Goal: Communication & Community: Answer question/provide support

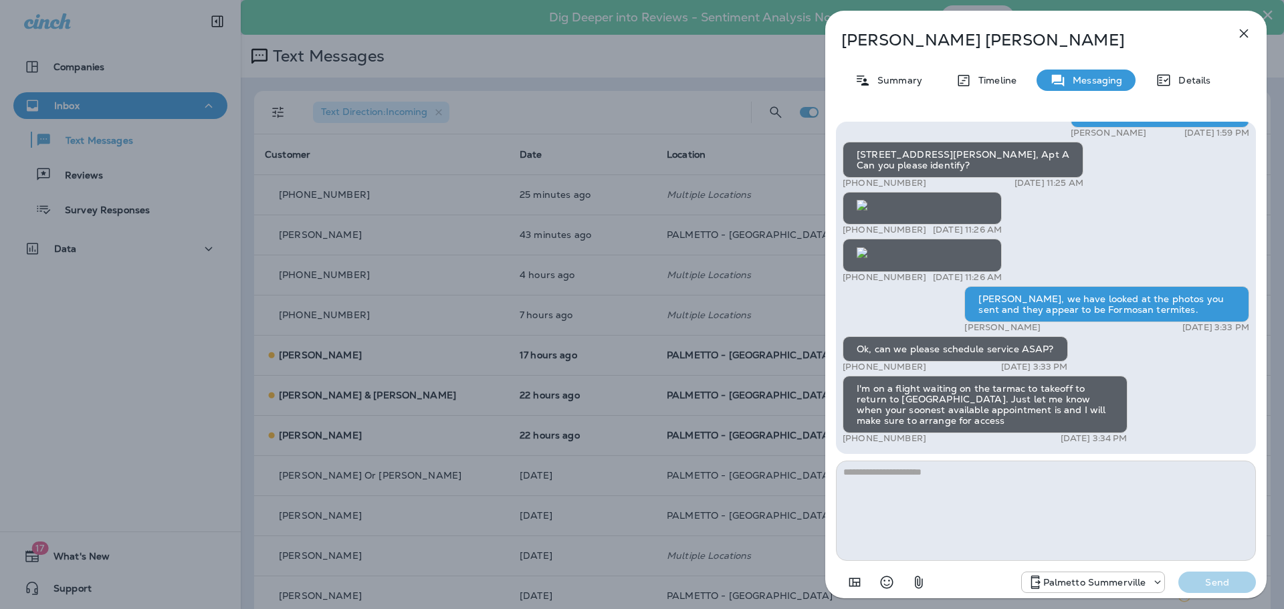
scroll to position [-873, 0]
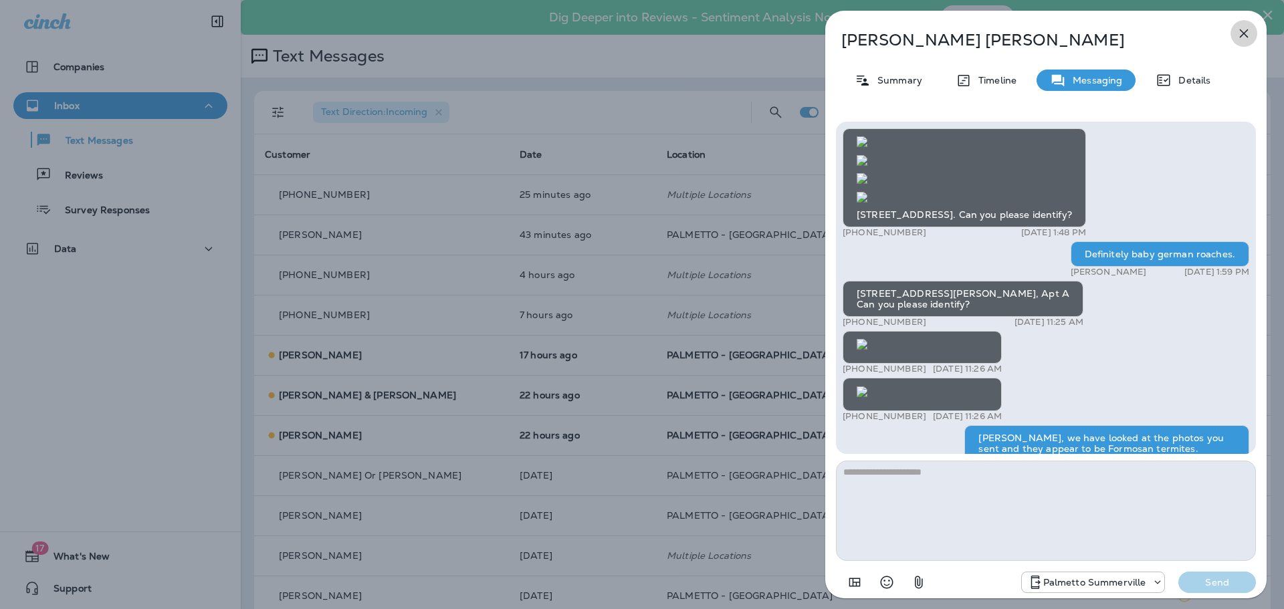
click at [1244, 33] on icon "button" at bounding box center [1244, 33] width 9 height 9
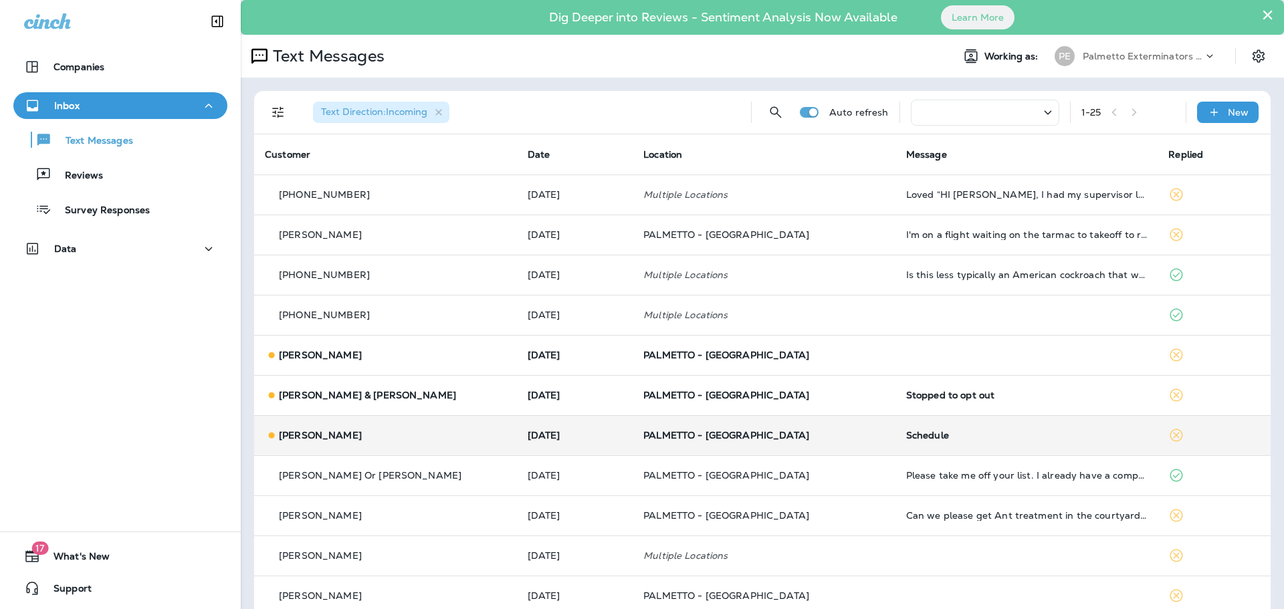
click at [293, 436] on p "[PERSON_NAME]" at bounding box center [320, 435] width 83 height 11
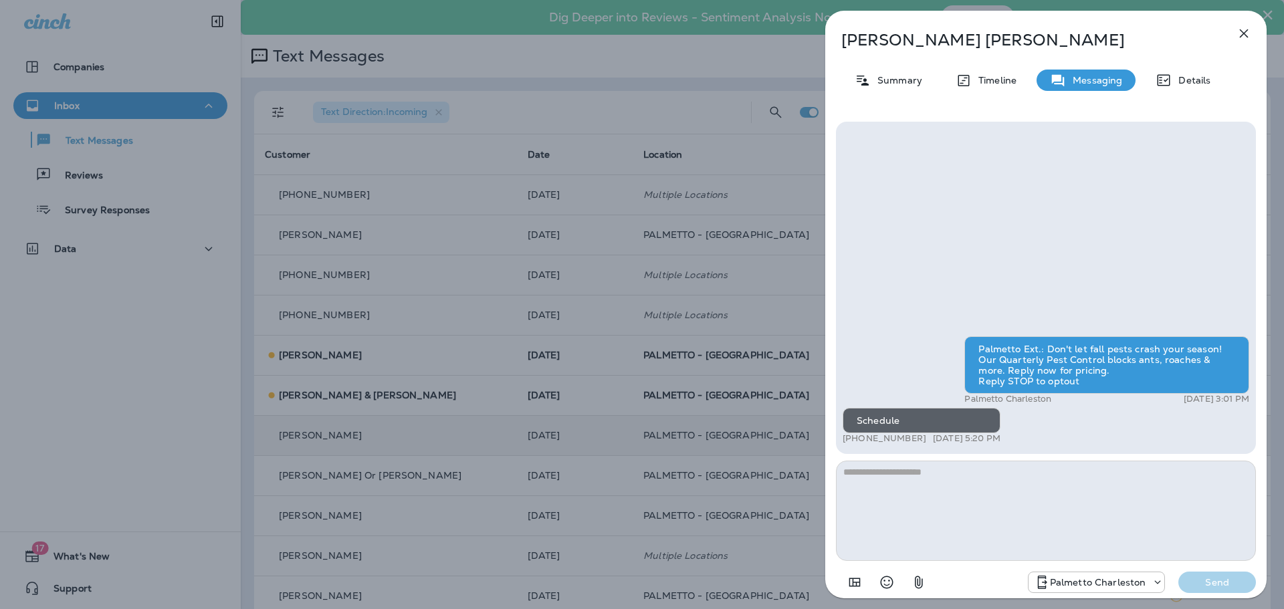
click at [895, 422] on div "Schedule" at bounding box center [922, 420] width 158 height 25
click at [907, 423] on div "Schedule" at bounding box center [922, 420] width 158 height 25
click at [907, 472] on textarea at bounding box center [1046, 511] width 420 height 100
type textarea "*"
click at [867, 474] on textarea at bounding box center [1046, 511] width 420 height 100
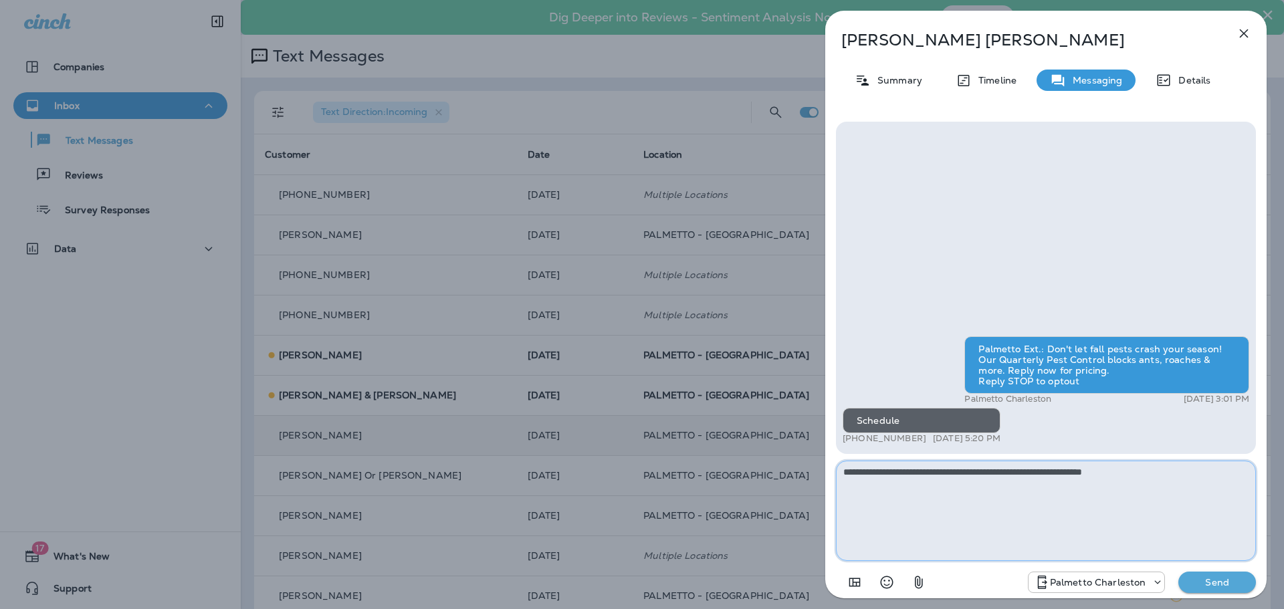
click at [1162, 478] on textarea "**********" at bounding box center [1046, 511] width 420 height 100
click at [1216, 476] on textarea "**********" at bounding box center [1046, 511] width 420 height 100
type textarea "**********"
click at [1213, 589] on button "Send" at bounding box center [1218, 582] width 78 height 21
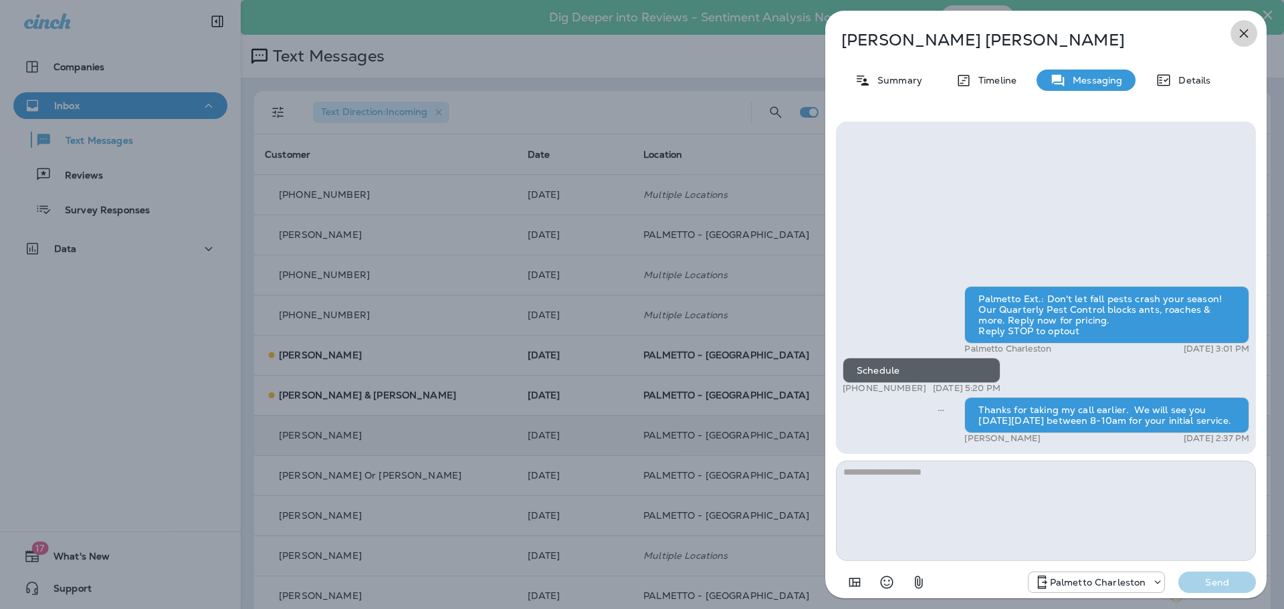
click at [1246, 29] on icon "button" at bounding box center [1244, 33] width 16 height 16
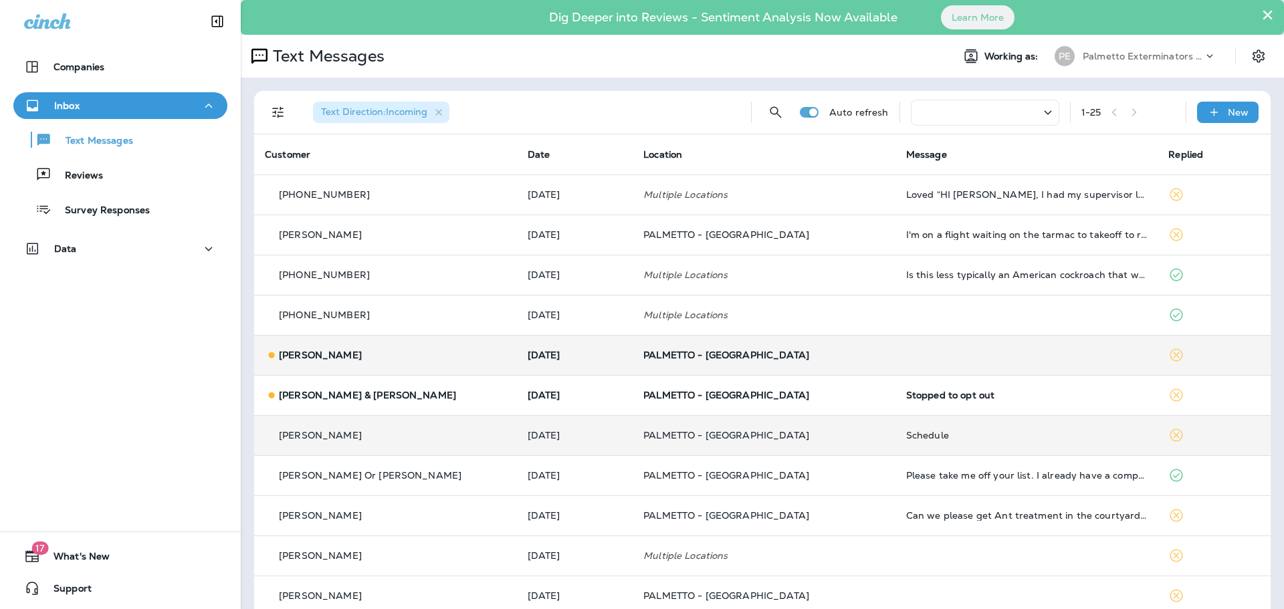
click at [326, 356] on p "[PERSON_NAME]" at bounding box center [320, 355] width 83 height 11
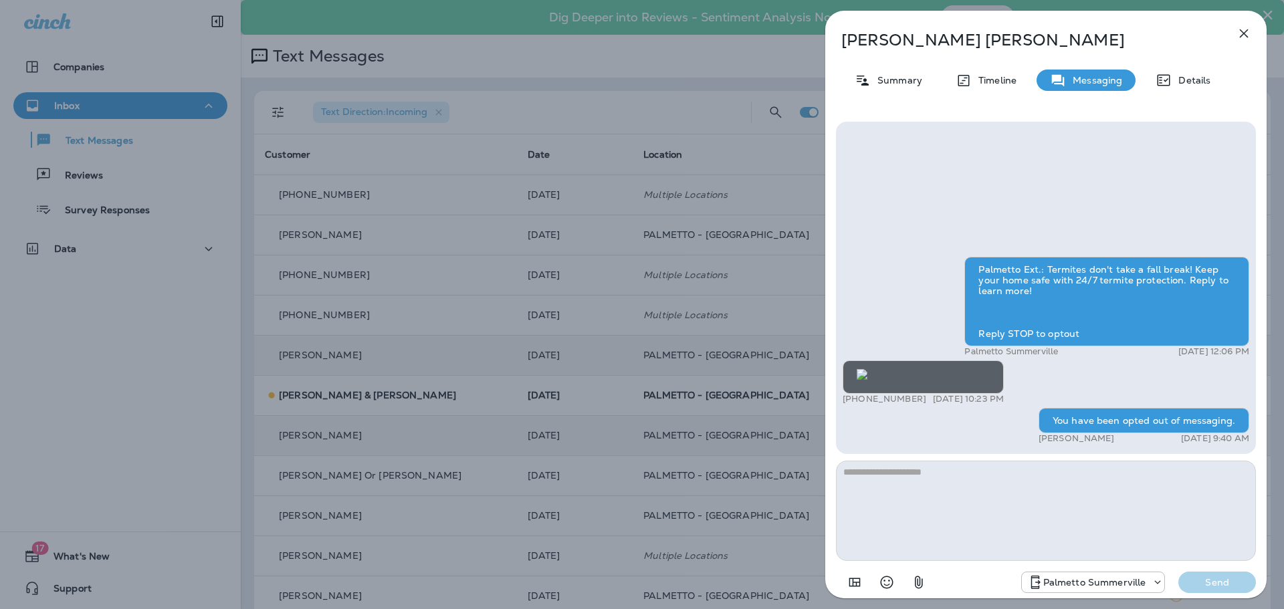
scroll to position [1, 0]
click at [1242, 37] on icon "button" at bounding box center [1244, 33] width 16 height 16
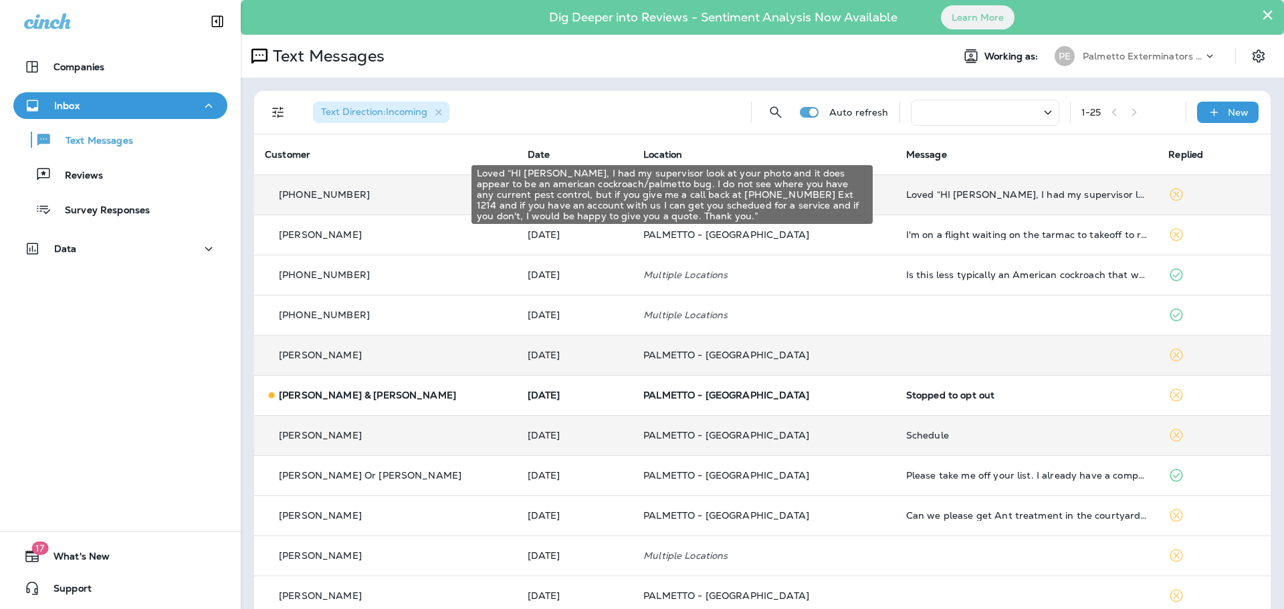
click at [1063, 198] on div "Loved “HI [PERSON_NAME], I had my supervisor look at your photo and it does app…" at bounding box center [1028, 194] width 242 height 11
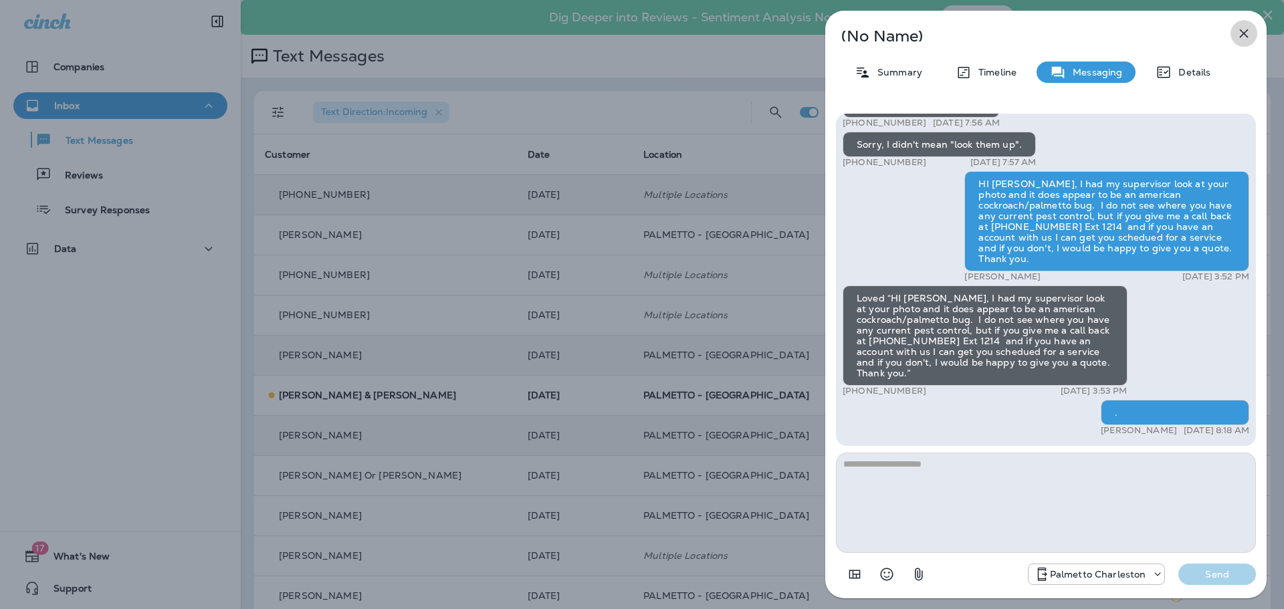
click at [1248, 31] on icon "button" at bounding box center [1244, 33] width 16 height 16
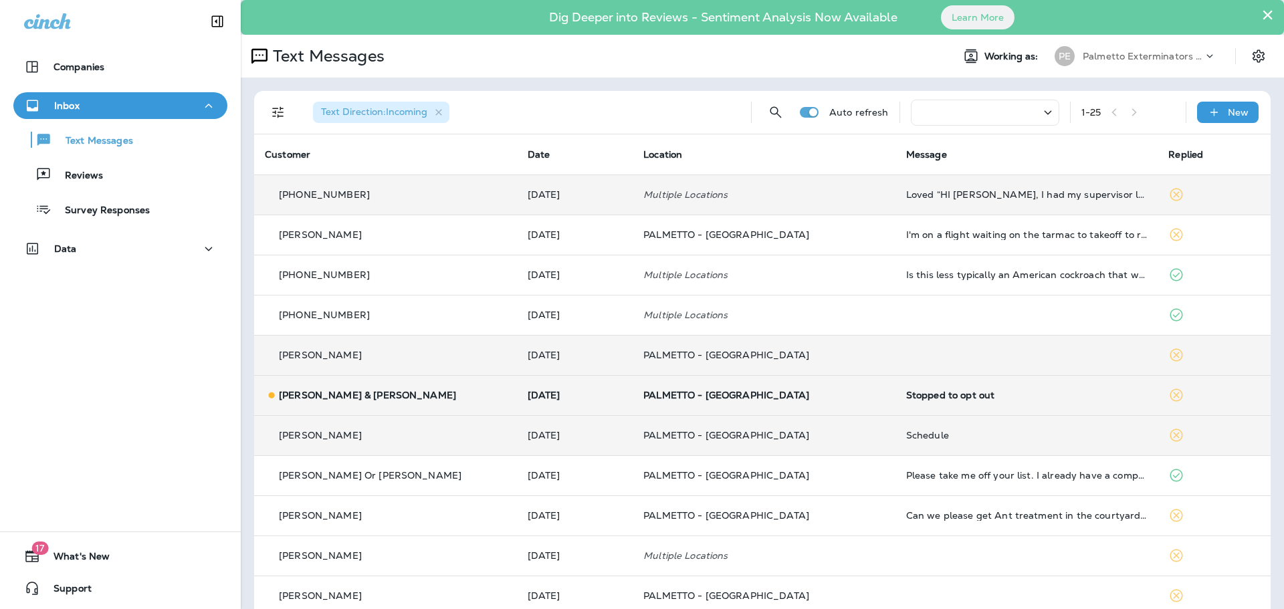
click at [338, 397] on p "[PERSON_NAME] & [PERSON_NAME]" at bounding box center [367, 395] width 177 height 11
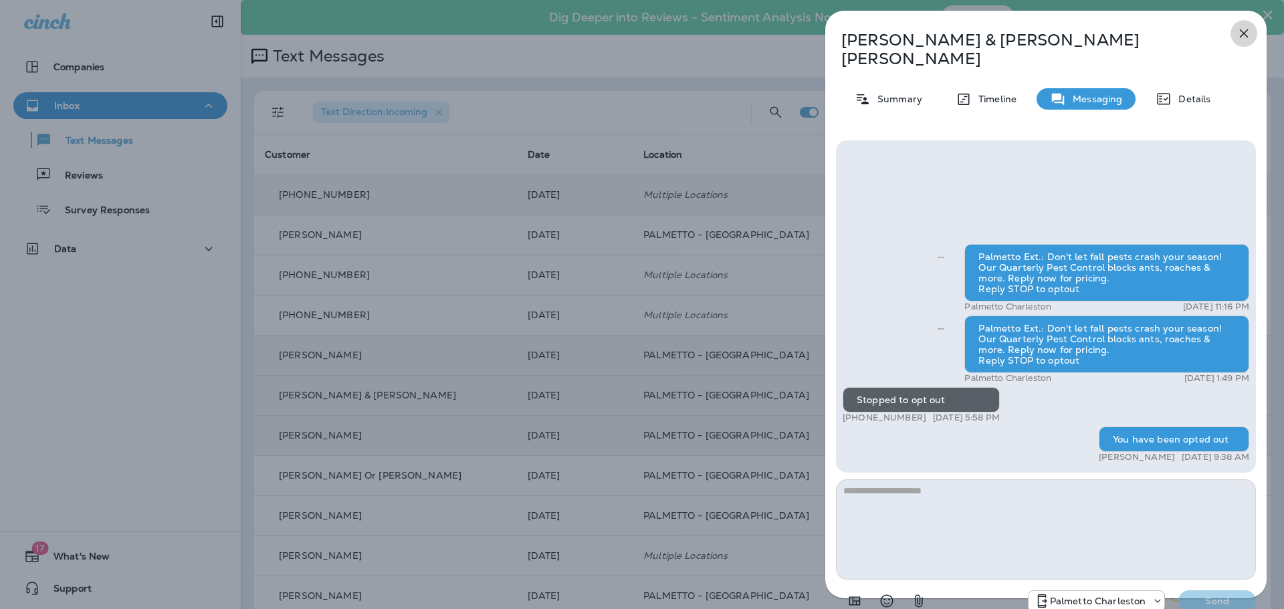
click at [1247, 35] on icon "button" at bounding box center [1244, 33] width 16 height 16
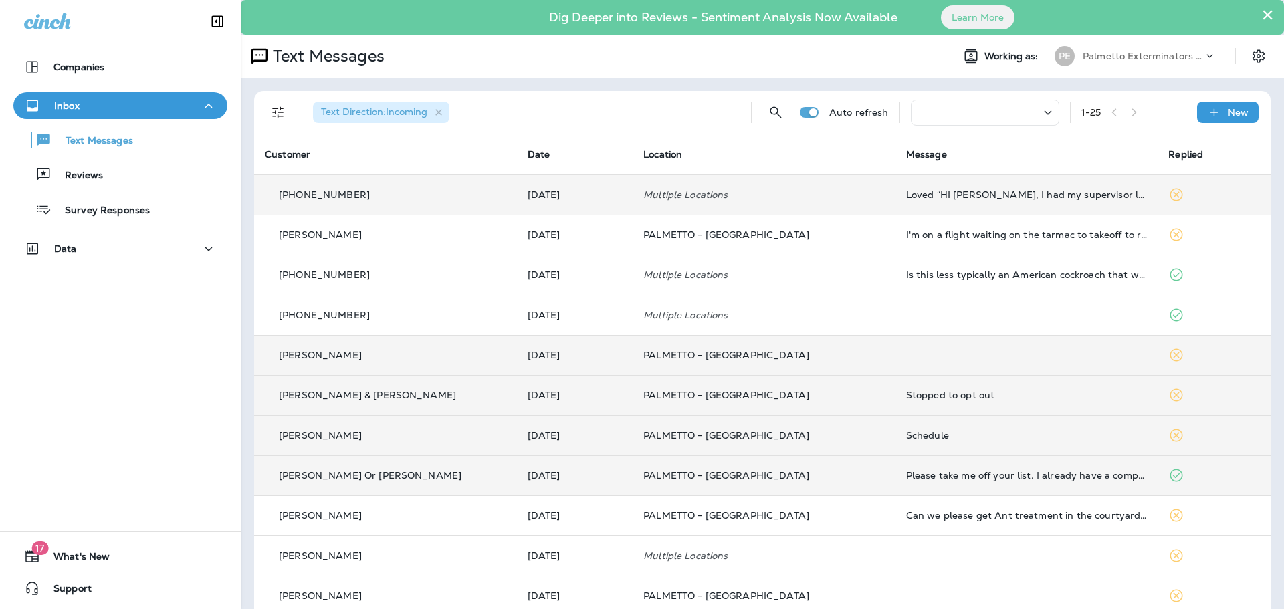
click at [355, 472] on p "[PERSON_NAME] Or [PERSON_NAME]" at bounding box center [370, 475] width 183 height 11
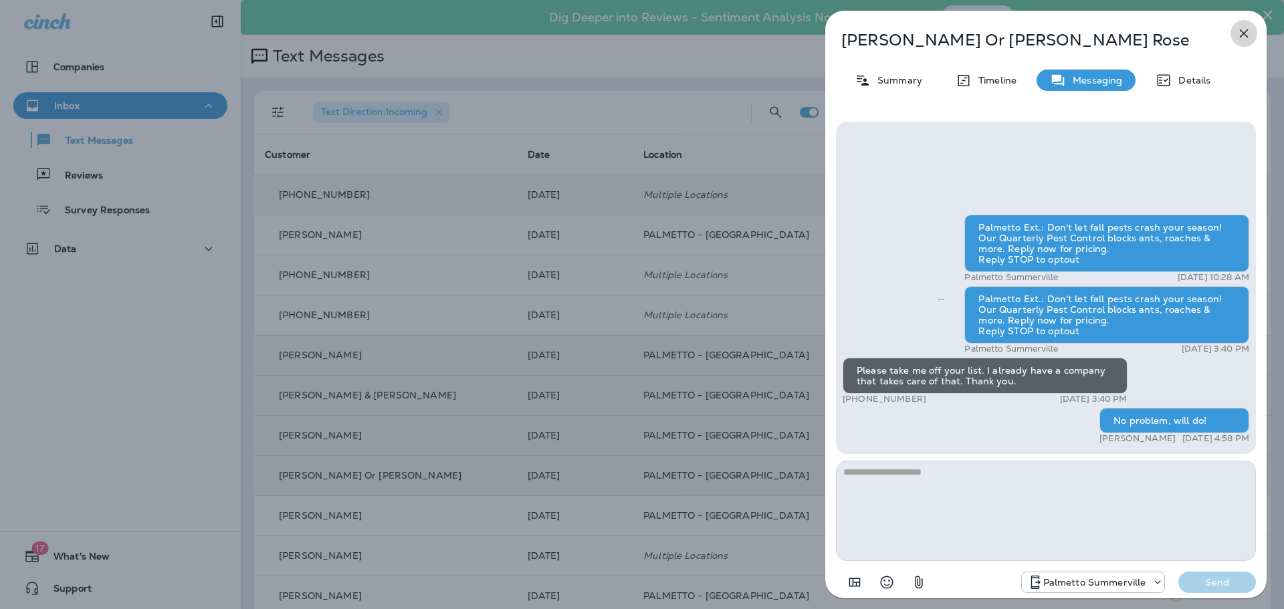
click at [1242, 37] on icon "button" at bounding box center [1244, 33] width 9 height 9
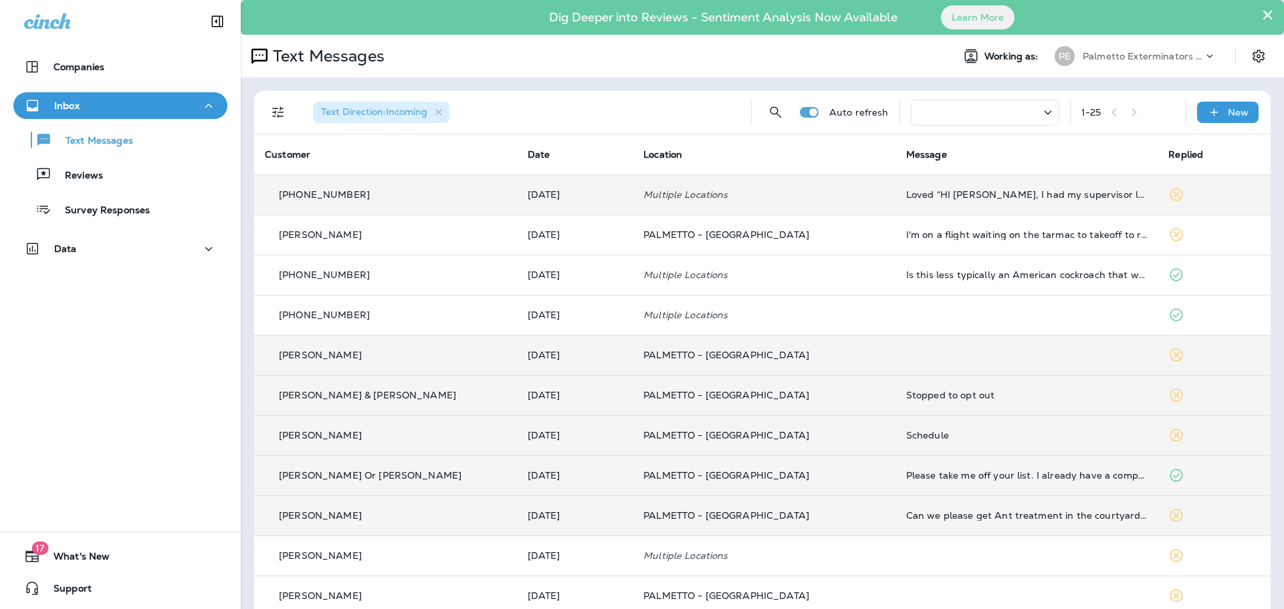
click at [304, 517] on p "[PERSON_NAME]" at bounding box center [320, 515] width 83 height 11
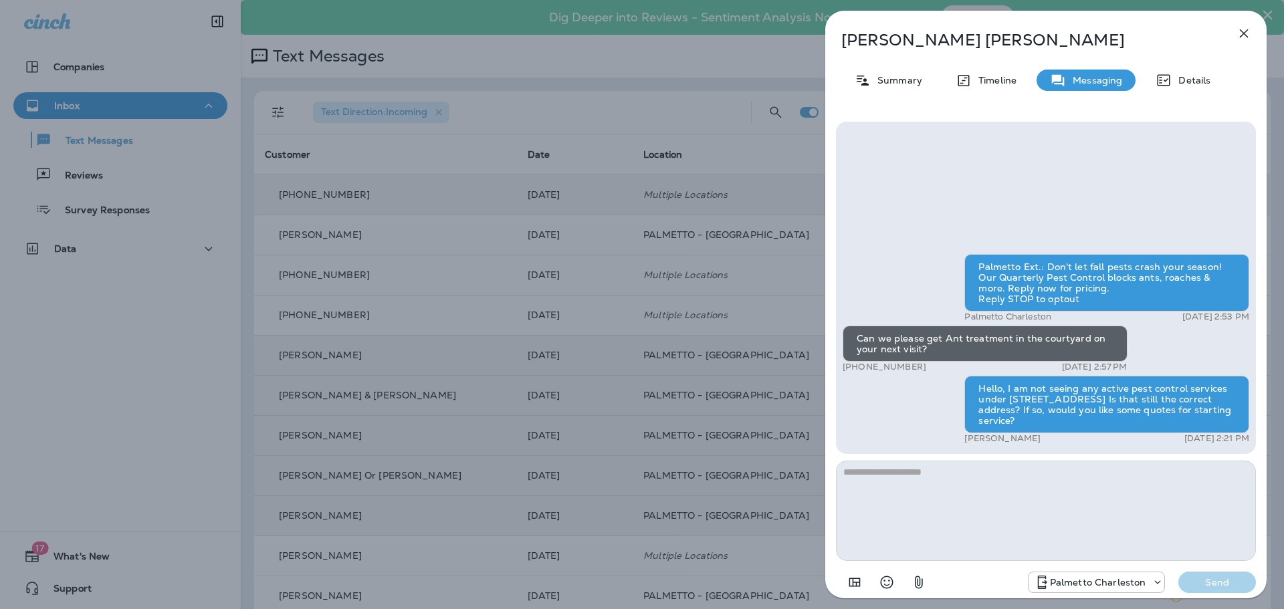
click at [1251, 32] on icon "button" at bounding box center [1244, 33] width 16 height 16
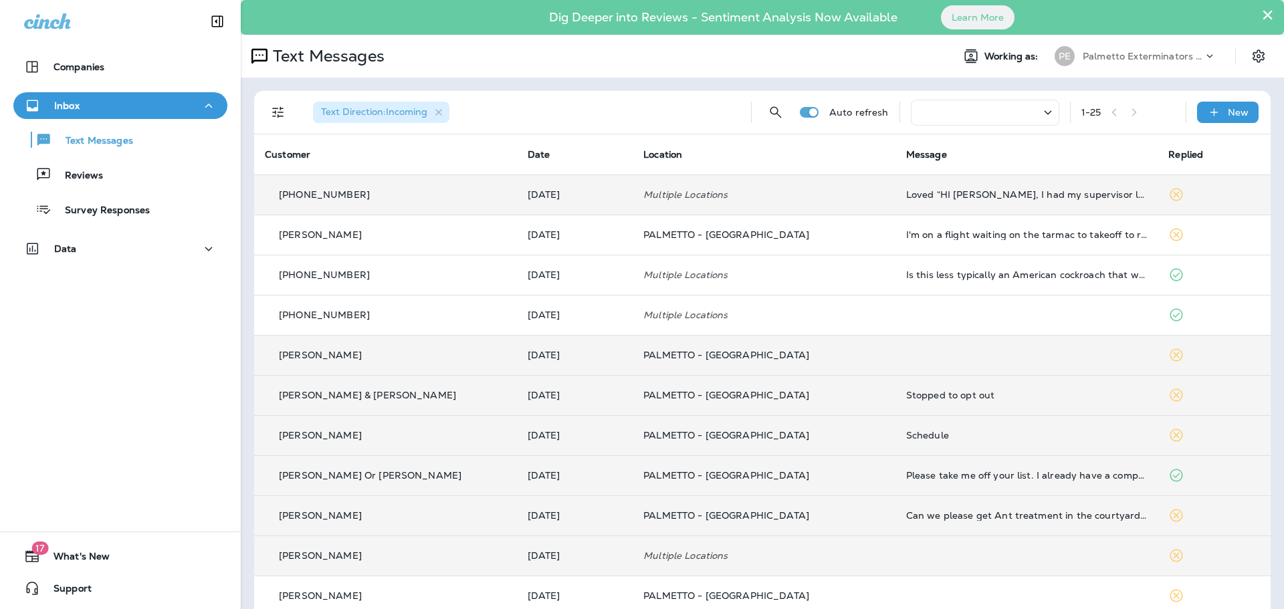
scroll to position [533, 0]
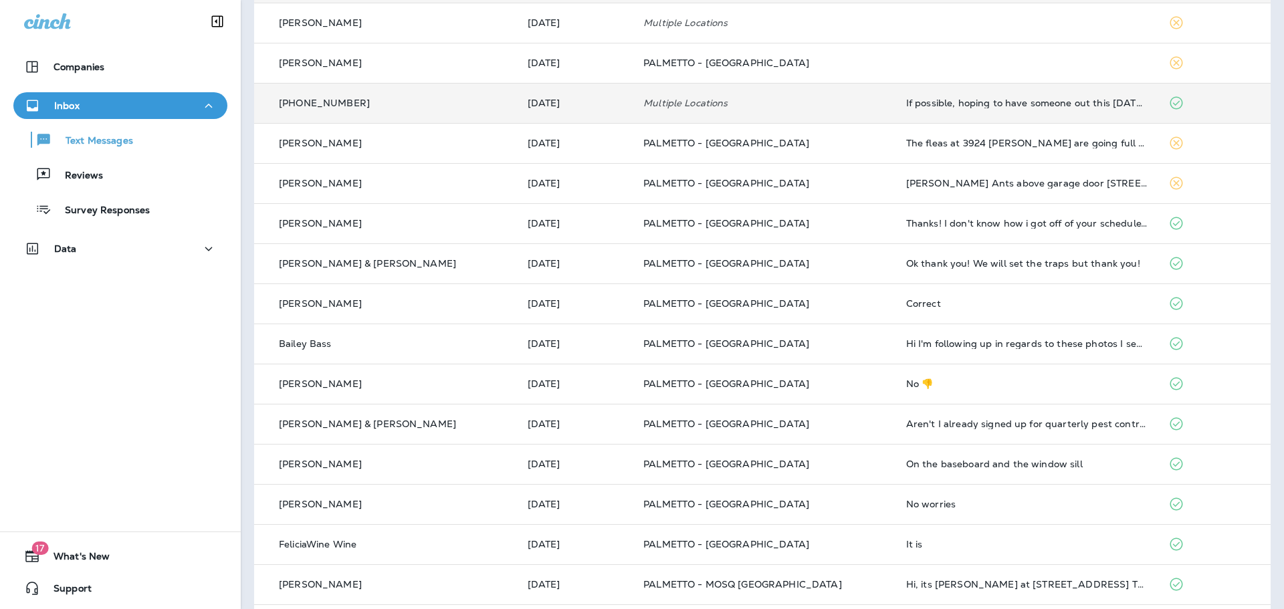
click at [316, 104] on p "[PHONE_NUMBER]" at bounding box center [324, 103] width 91 height 11
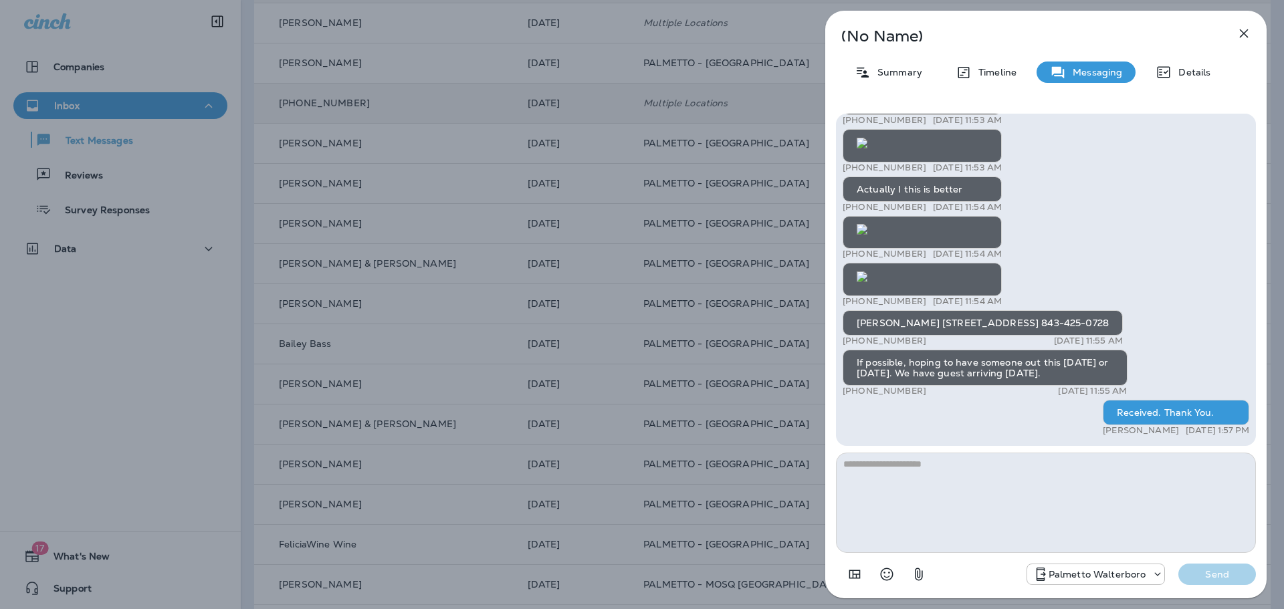
scroll to position [-291, 0]
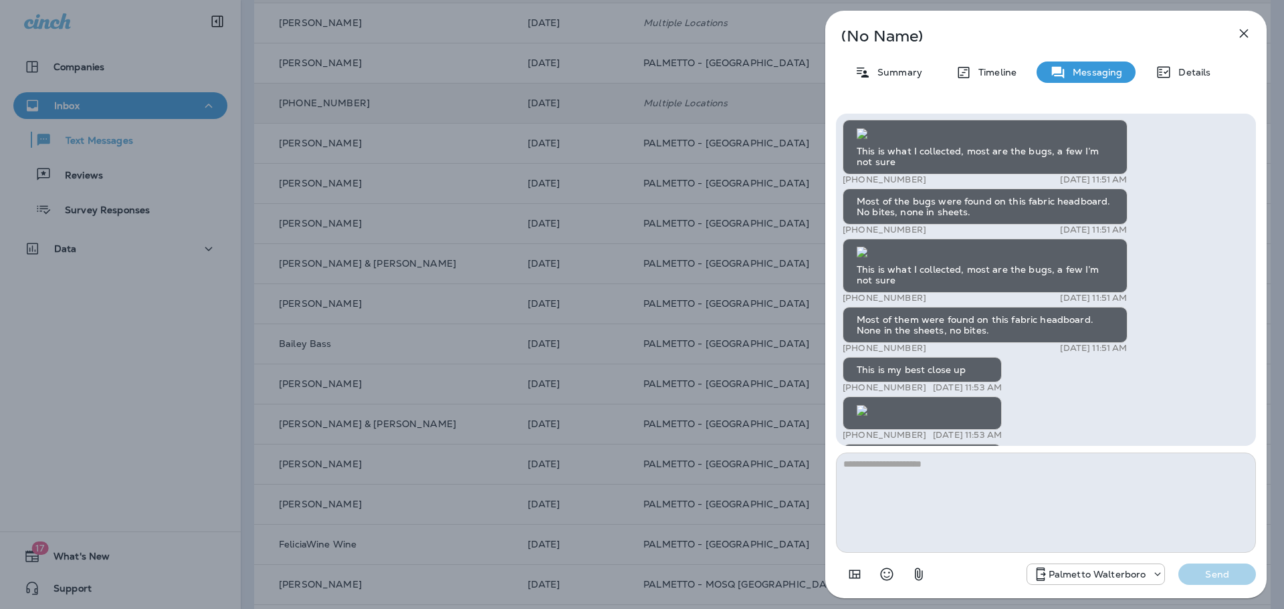
click at [868, 539] on img at bounding box center [862, 544] width 11 height 11
click at [868, 492] on img at bounding box center [862, 497] width 11 height 11
click at [868, 258] on img at bounding box center [862, 252] width 11 height 11
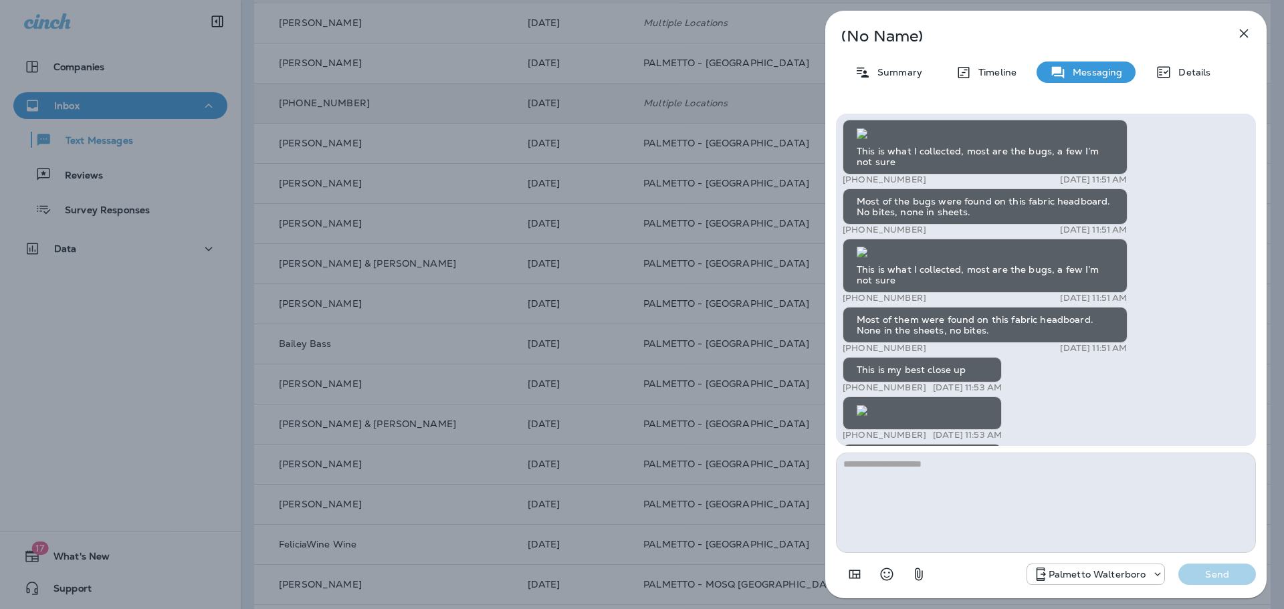
scroll to position [-1925, 0]
click at [1247, 33] on icon "button" at bounding box center [1244, 33] width 16 height 16
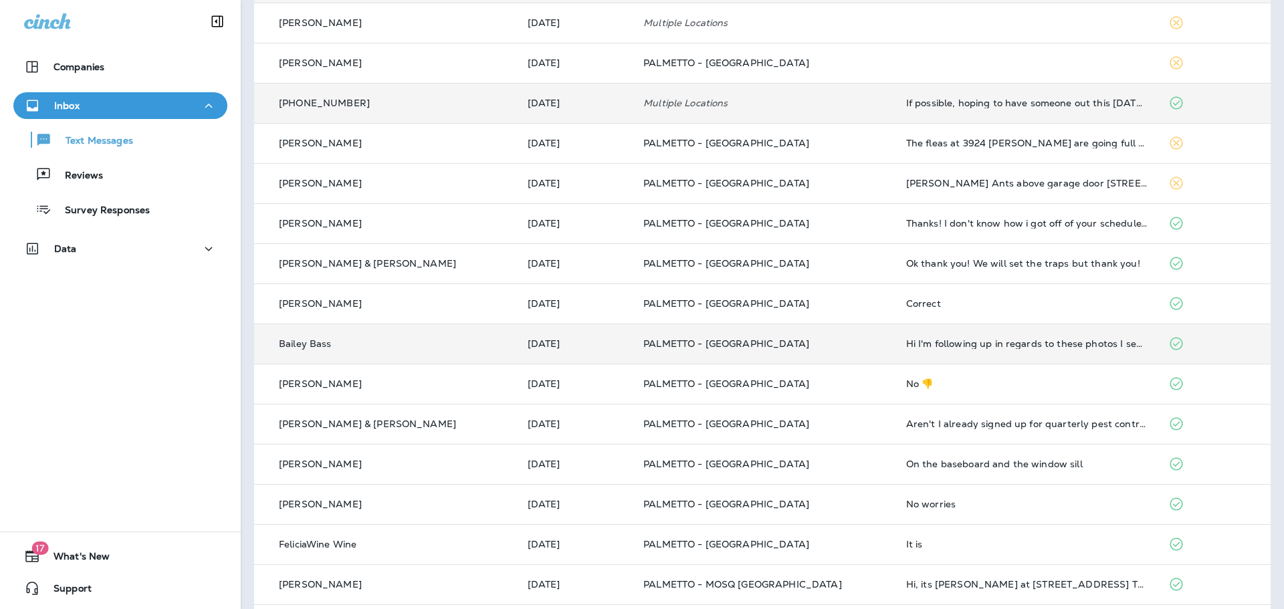
click at [330, 345] on div "Bailey Bass" at bounding box center [386, 344] width 242 height 14
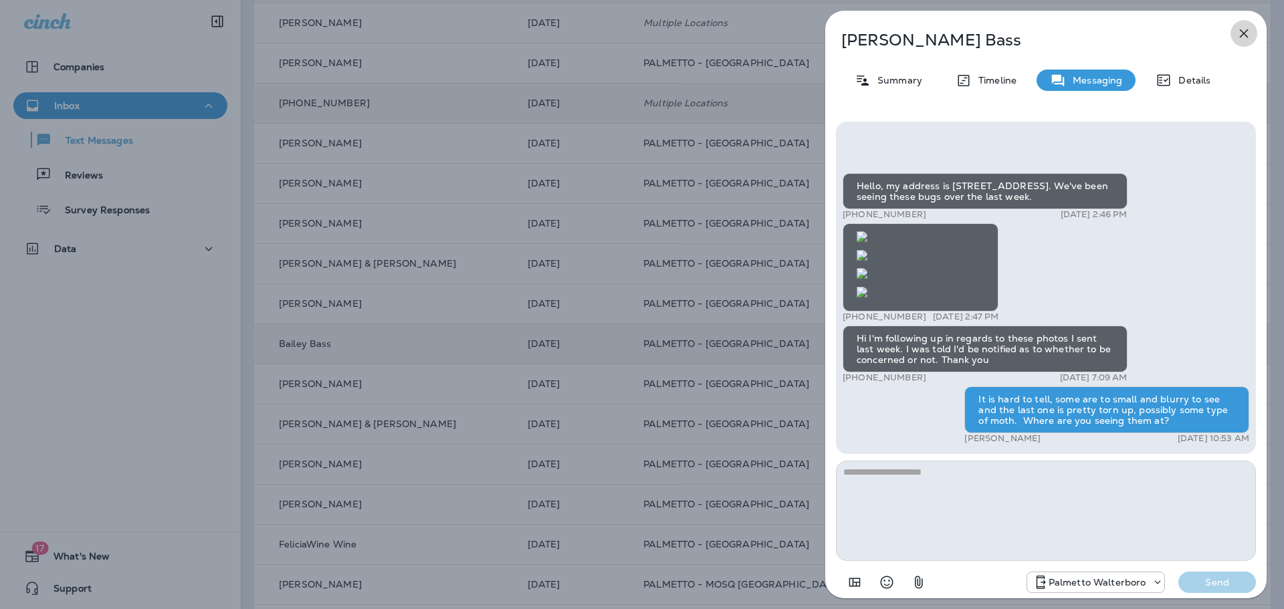
click at [1242, 30] on icon "button" at bounding box center [1244, 33] width 16 height 16
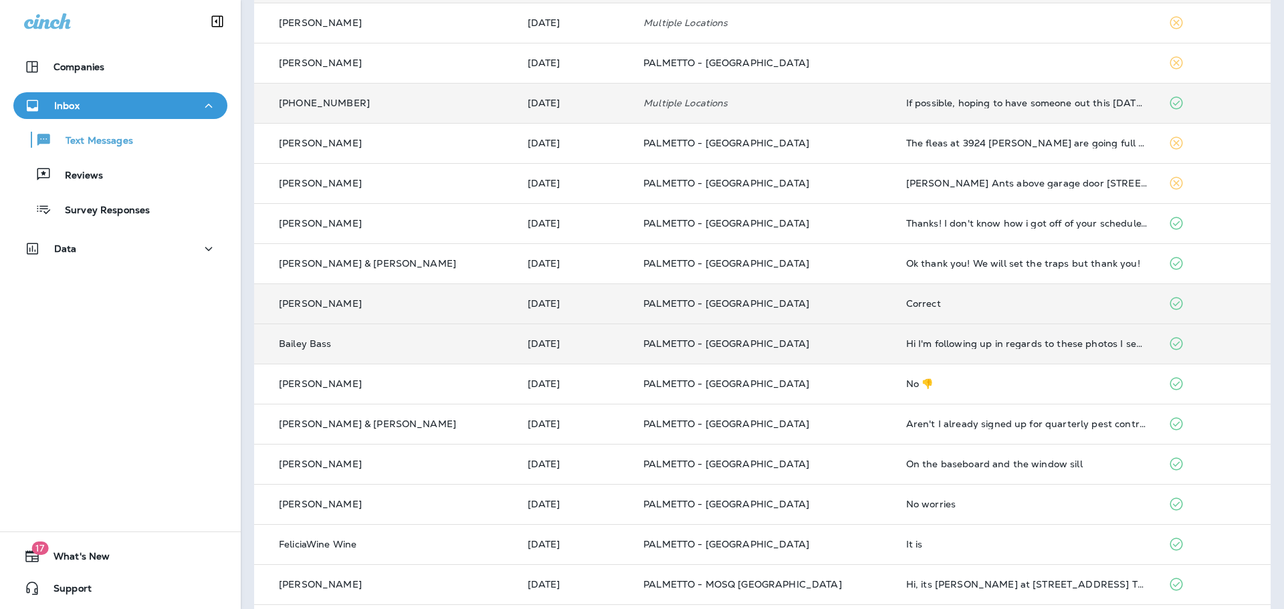
click at [294, 308] on p "[PERSON_NAME]" at bounding box center [320, 303] width 83 height 11
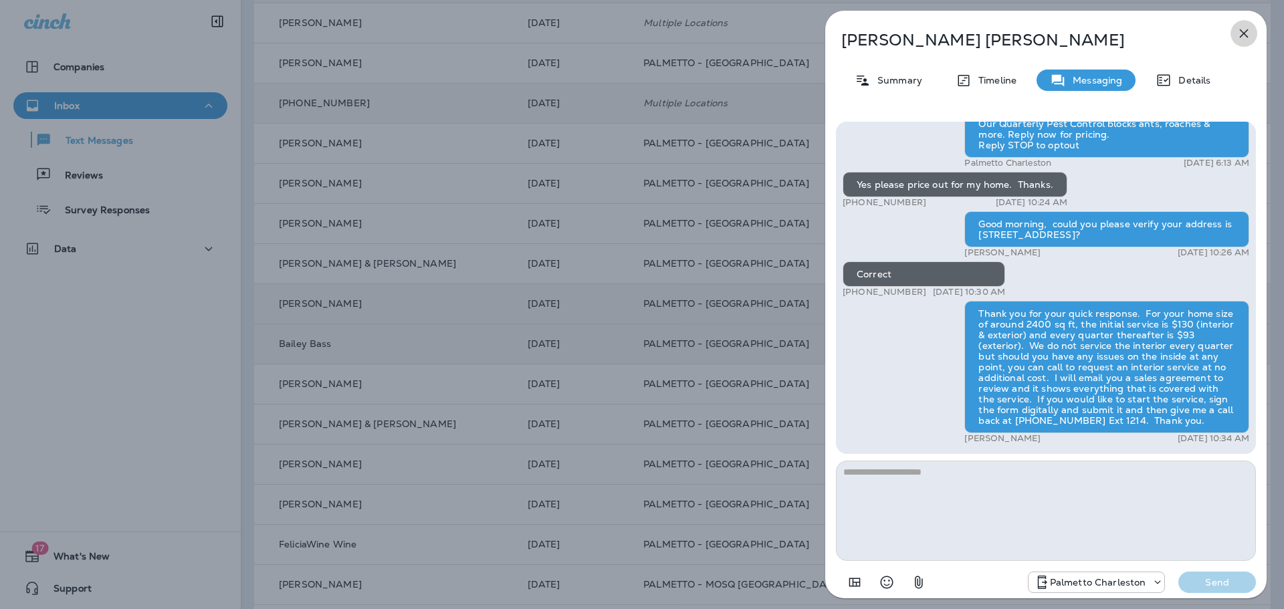
click at [1243, 31] on icon "button" at bounding box center [1244, 33] width 16 height 16
